Goal: Navigation & Orientation: Find specific page/section

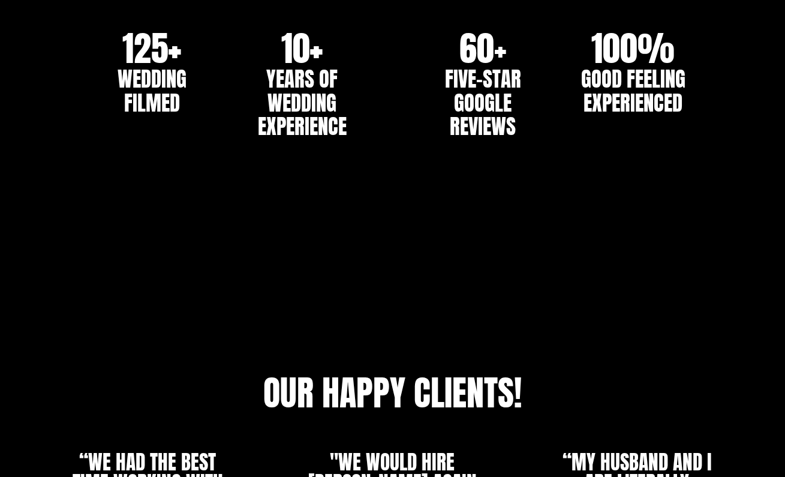
scroll to position [1852, 0]
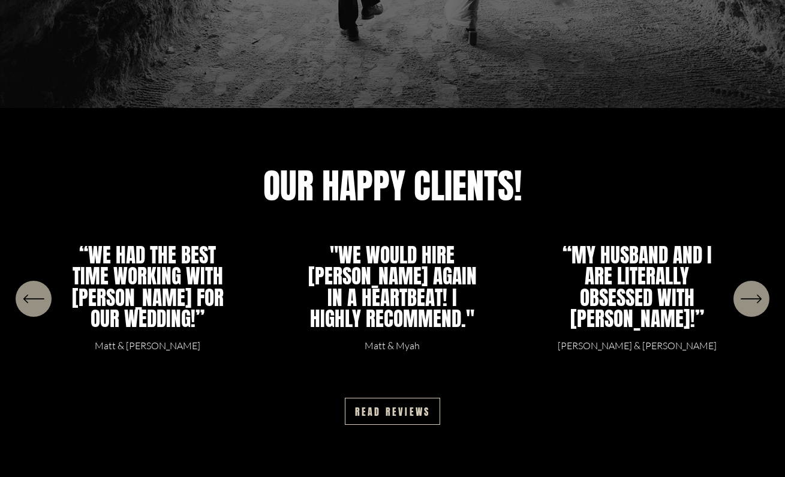
click at [754, 302] on icon "\a \a \a Next\a \a" at bounding box center [752, 299] width 22 height 22
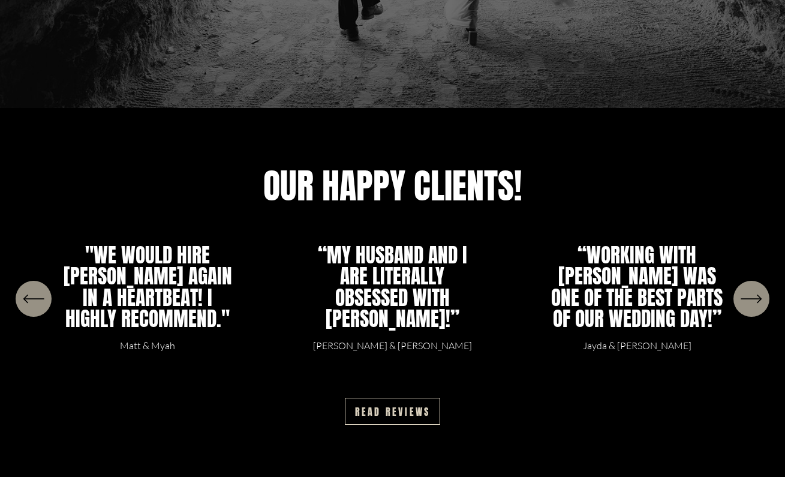
click at [754, 305] on icon "\a \a \a Next\a \a" at bounding box center [752, 299] width 22 height 22
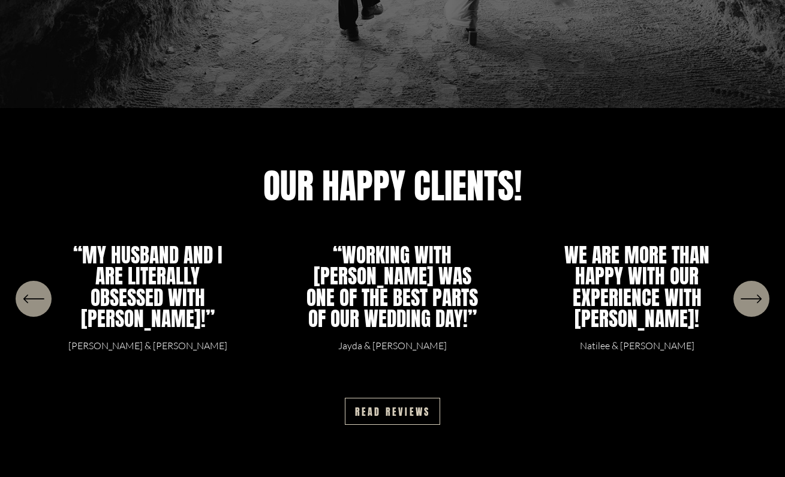
click at [754, 305] on icon "\a \a \a Next\a \a" at bounding box center [752, 299] width 22 height 22
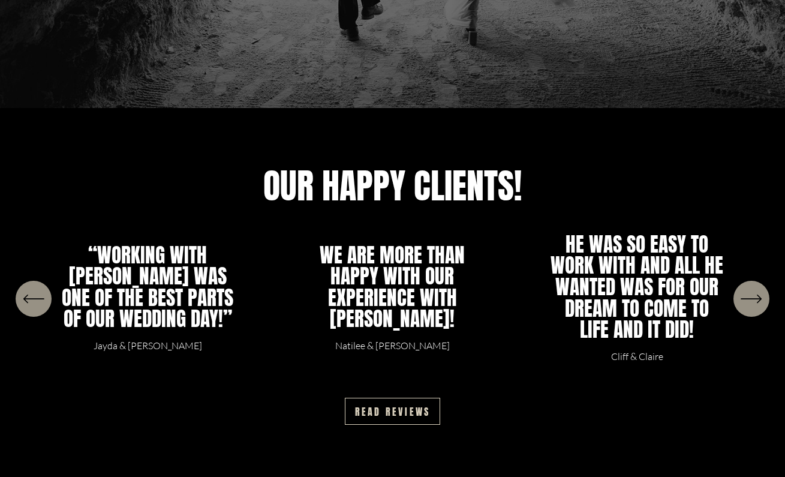
click at [751, 305] on icon "\a \a \a Next\a \a" at bounding box center [752, 299] width 22 height 22
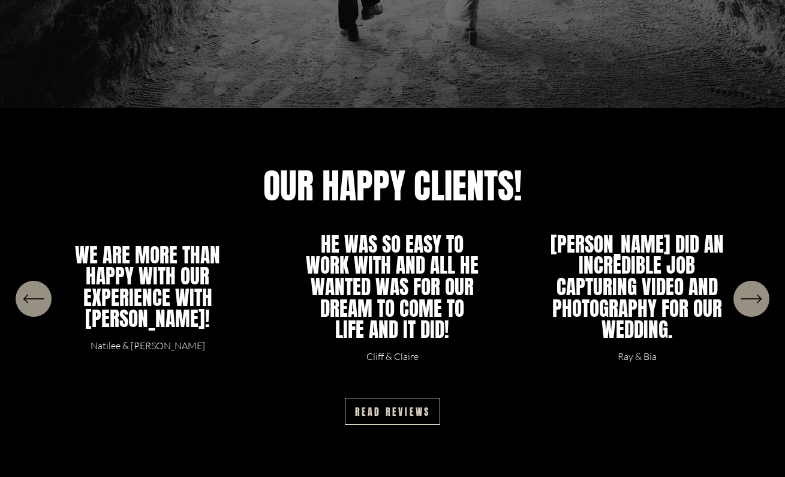
click at [750, 304] on icon "\a \a \a Next\a \a" at bounding box center [752, 299] width 22 height 22
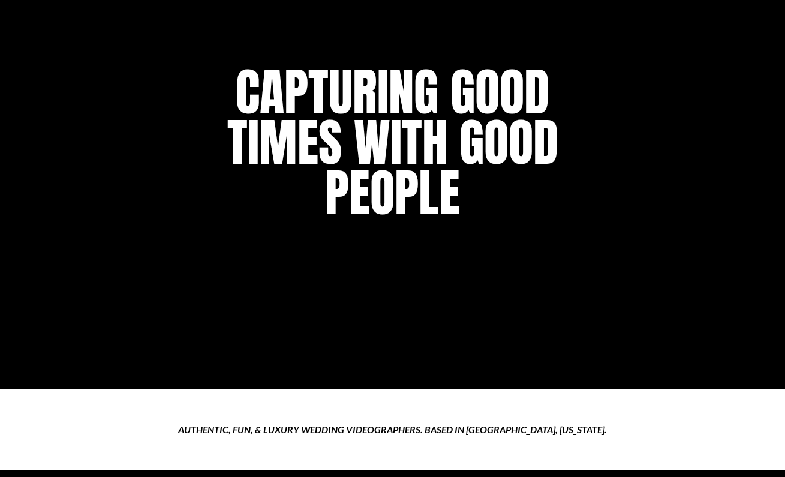
scroll to position [0, 0]
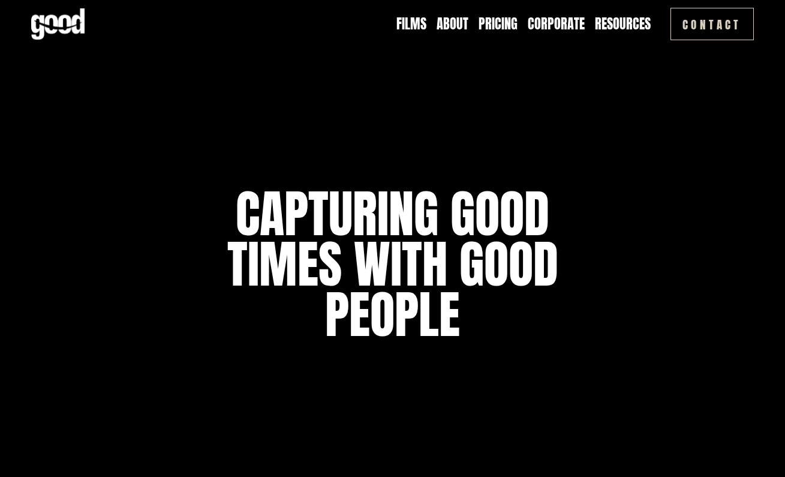
click at [460, 22] on link "About" at bounding box center [453, 23] width 32 height 19
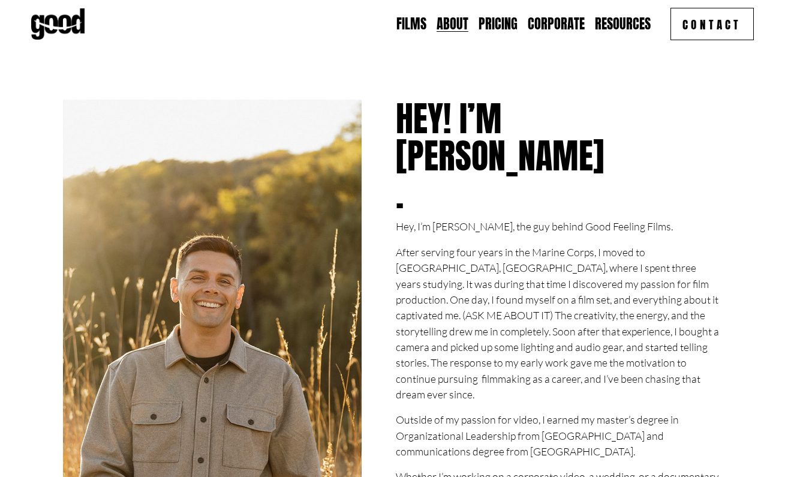
click at [423, 25] on link "Films" at bounding box center [411, 23] width 30 height 19
click at [424, 29] on link "Films" at bounding box center [411, 23] width 30 height 19
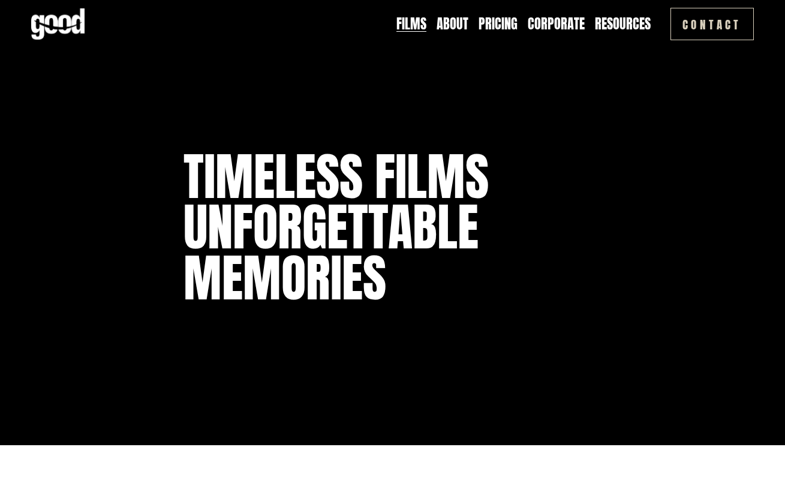
click at [457, 23] on link "About" at bounding box center [453, 23] width 32 height 19
